Goal: Information Seeking & Learning: Compare options

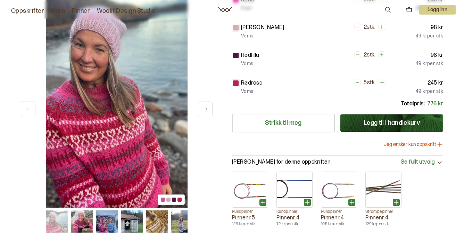
scroll to position [211, 0]
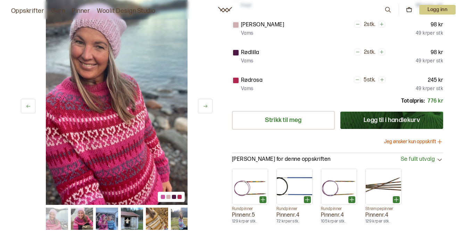
click at [181, 221] on img at bounding box center [182, 219] width 22 height 22
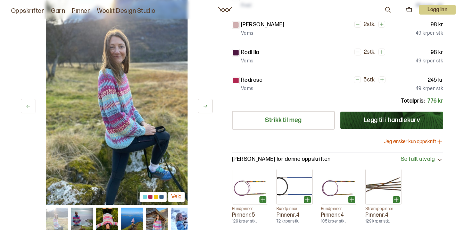
click at [77, 222] on img at bounding box center [82, 219] width 22 height 22
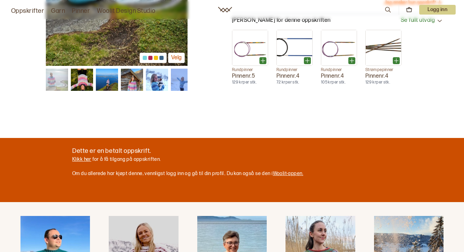
scroll to position [354, 0]
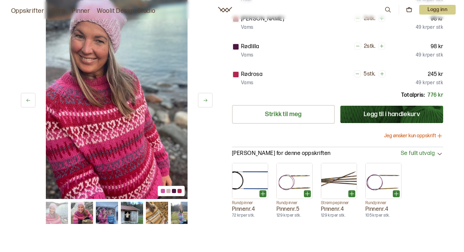
scroll to position [189, 0]
click at [154, 209] on img at bounding box center [157, 213] width 22 height 22
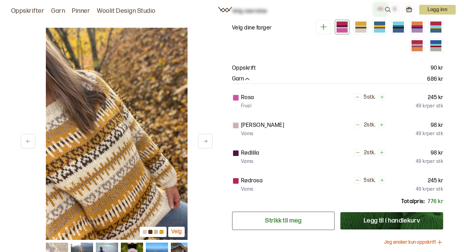
scroll to position [0, 0]
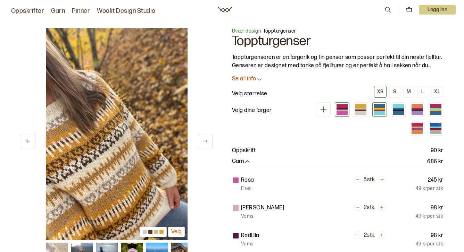
click at [378, 108] on div at bounding box center [379, 109] width 11 height 2
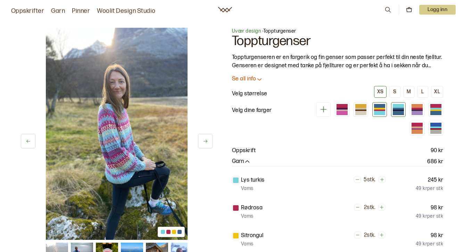
click at [400, 111] on div at bounding box center [398, 113] width 11 height 4
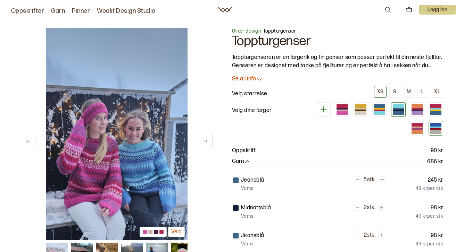
click at [440, 126] on div at bounding box center [435, 125] width 11 height 4
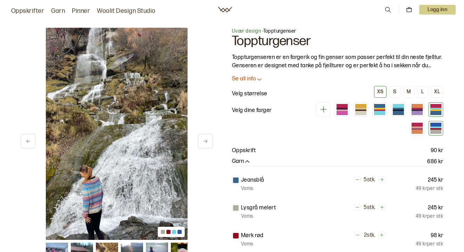
click at [438, 107] on div at bounding box center [435, 106] width 11 height 4
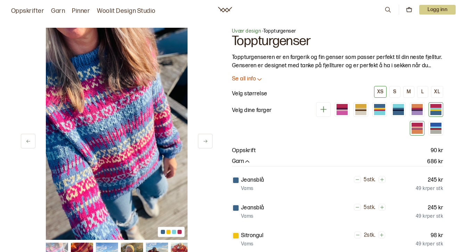
click at [414, 132] on div at bounding box center [417, 132] width 11 height 4
